Goal: Find specific page/section: Find specific page/section

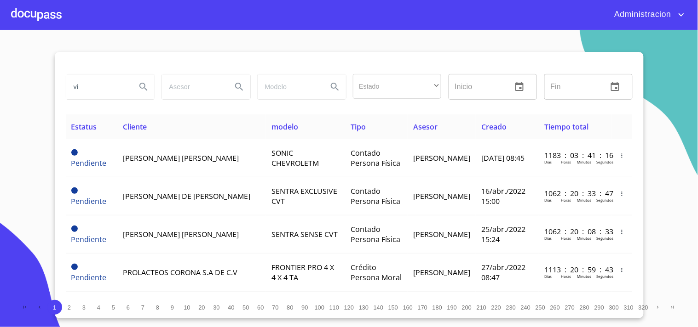
click at [120, 86] on input "vi" at bounding box center [97, 86] width 63 height 25
click at [0, 74] on section "vi Estado ​ ​ Inicio ​ Fin ​ Estatus Cliente modelo Tipo Asesor Creado Tiempo t…" at bounding box center [349, 178] width 698 height 297
paste input "[PERSON_NAME] DEL [PERSON_NAME]"
drag, startPoint x: 109, startPoint y: 87, endPoint x: 108, endPoint y: 75, distance: 12.4
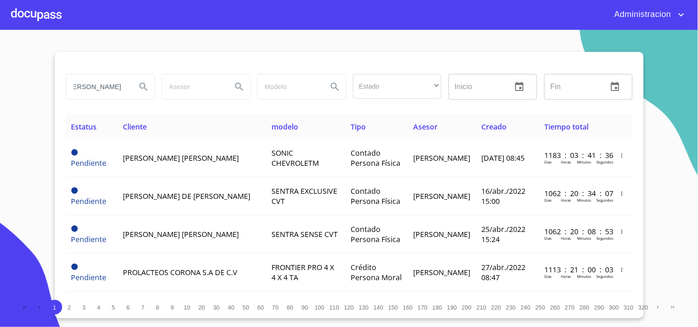
click at [99, 86] on input "[PERSON_NAME] DEL [PERSON_NAME]" at bounding box center [97, 86] width 63 height 25
type input "[PERSON_NAME] DEL [PERSON_NAME]"
click at [141, 89] on icon "Search" at bounding box center [143, 86] width 11 height 11
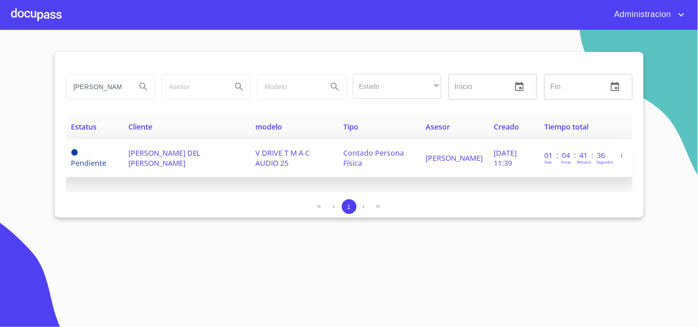
click at [171, 161] on span "[PERSON_NAME] DEL [PERSON_NAME]" at bounding box center [164, 158] width 72 height 20
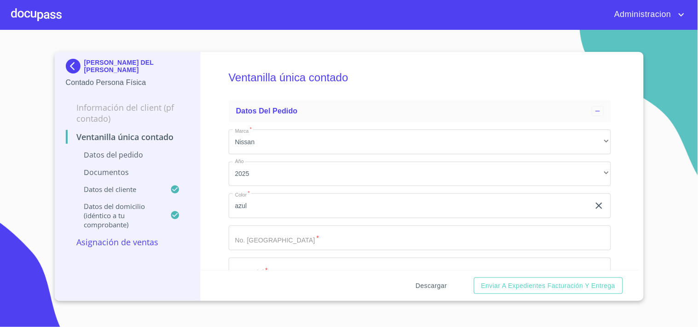
click at [435, 288] on span "Descargar" at bounding box center [431, 285] width 31 height 11
